Goal: Book appointment/travel/reservation

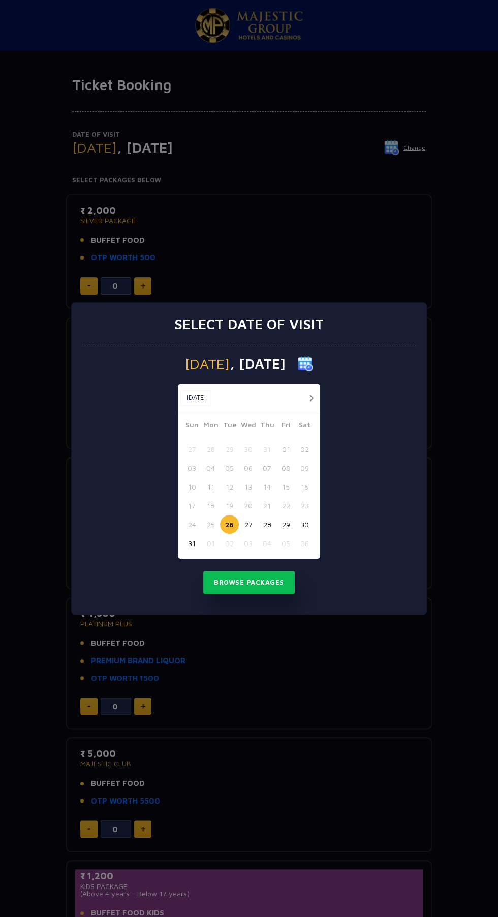
click at [248, 524] on button "27" at bounding box center [248, 524] width 19 height 19
click at [272, 579] on button "Browse Packages" at bounding box center [249, 582] width 92 height 23
